Goal: Task Accomplishment & Management: Complete application form

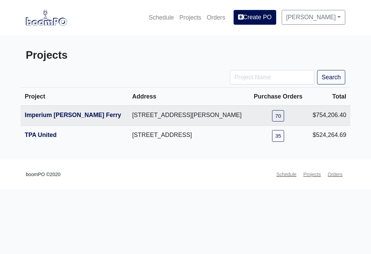
click at [53, 136] on link "TPA United" at bounding box center [41, 135] width 32 height 7
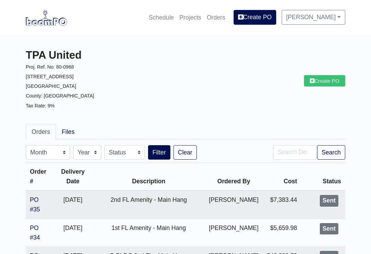
click at [329, 82] on link "Create PO" at bounding box center [324, 80] width 41 height 11
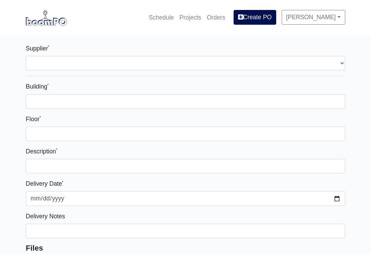
select select
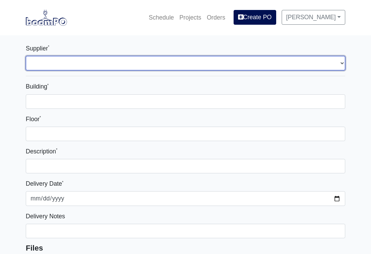
click at [97, 58] on select "Select one... Interior/Exterior Building Supply - [GEOGRAPHIC_DATA], [GEOGRAPHI…" at bounding box center [185, 63] width 319 height 14
select select "861"
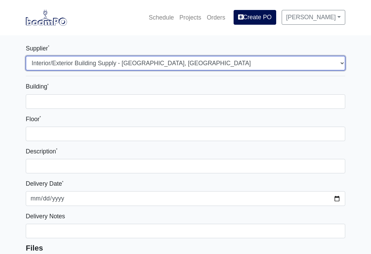
select select
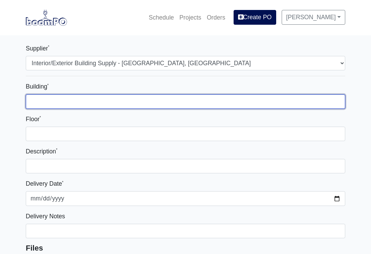
click at [90, 97] on input "Building *" at bounding box center [185, 101] width 319 height 14
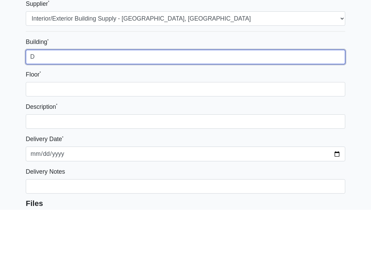
type input "D"
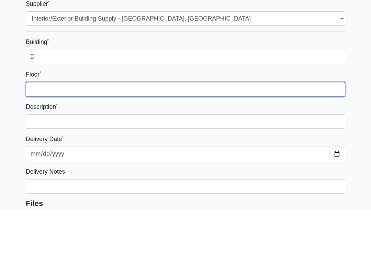
click at [67, 127] on input "Floor *" at bounding box center [185, 134] width 319 height 14
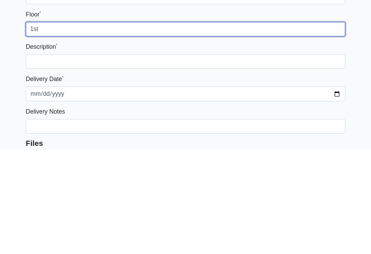
type input "1st"
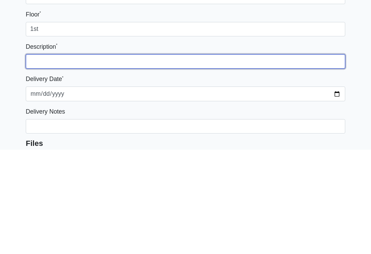
click at [92, 159] on input "text" at bounding box center [185, 166] width 319 height 14
type input "1"
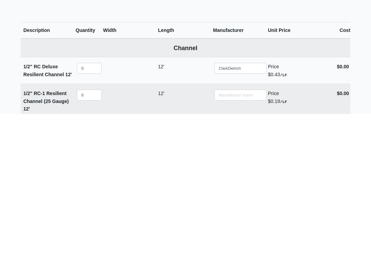
scroll to position [188, 0]
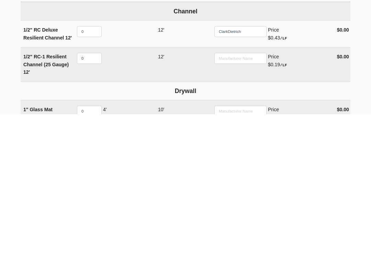
type input "Unit 114"
click at [89, 166] on input "0" at bounding box center [89, 171] width 25 height 11
select select
type input "1"
select select
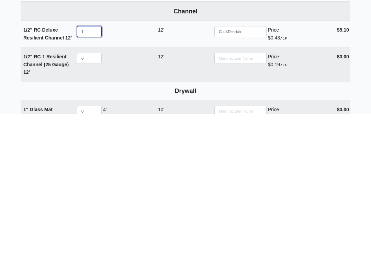
type input "10"
select select
type input "100"
select select
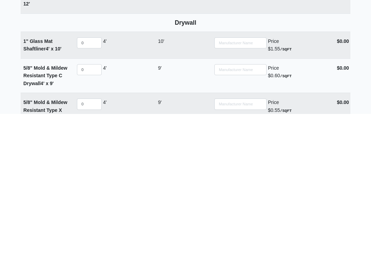
scroll to position [257, 0]
type input "100"
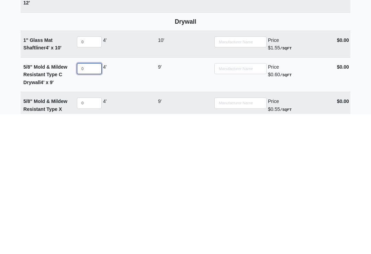
click at [97, 203] on input "0" at bounding box center [89, 208] width 25 height 11
select select
type input "2"
select select
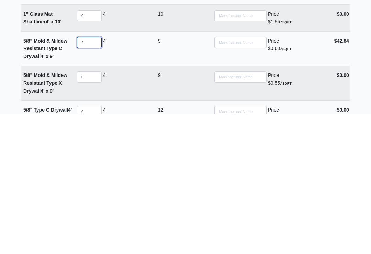
scroll to position [287, 0]
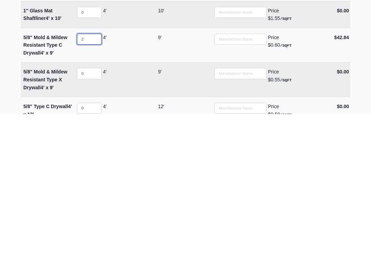
type input "2"
click at [93, 208] on input "0" at bounding box center [89, 213] width 25 height 11
select select
type input "2"
select select
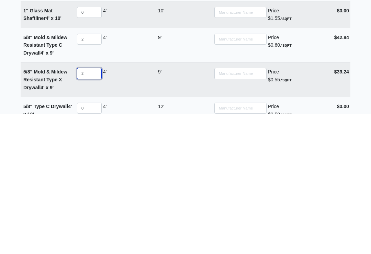
type input "23"
select select
type input "23"
click at [94, 243] on input "0" at bounding box center [89, 248] width 25 height 11
select select
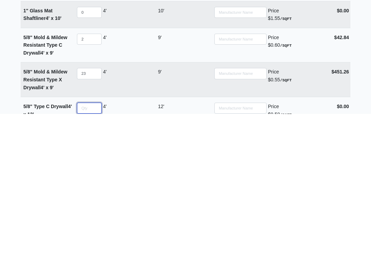
scroll to position [329, 0]
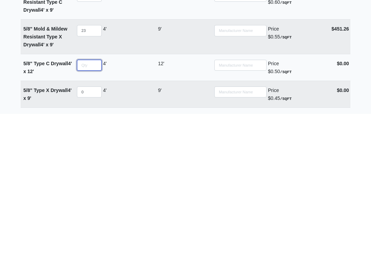
type input "1"
select select
type input "12"
select select
type input "12"
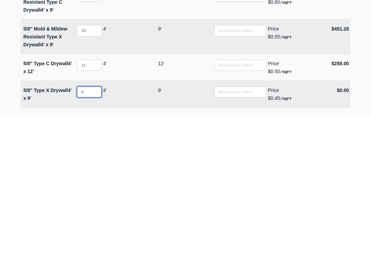
click at [91, 227] on input "0" at bounding box center [89, 232] width 25 height 11
select select
type input "3"
select select
type input "39"
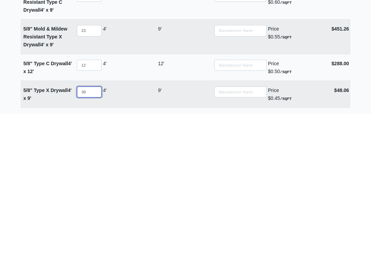
select select
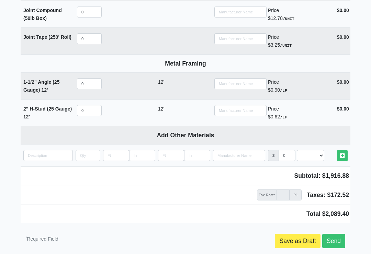
scroll to position [727, 0]
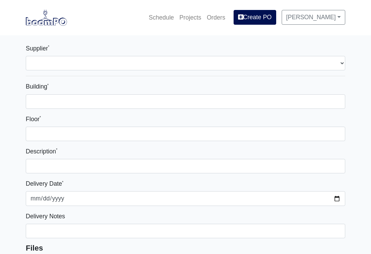
select select
